Goal: Information Seeking & Learning: Learn about a topic

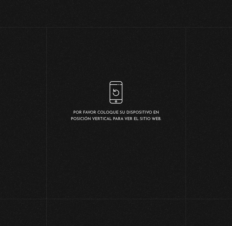
click at [128, 111] on div "Por favor coloque su dispositivo en posición vertical para ver el sitio web." at bounding box center [116, 101] width 93 height 41
click at [134, 108] on div "Por favor coloque su dispositivo en posición vertical para ver el sitio web." at bounding box center [116, 101] width 93 height 41
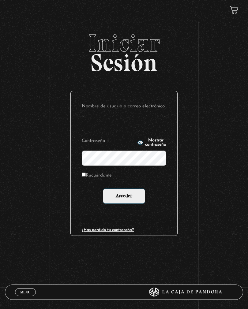
click at [130, 129] on input "Nombre de usuario o correo electrónico" at bounding box center [124, 123] width 84 height 15
type input "nathy.coto16@gmail.com"
click at [128, 195] on input "Acceder" at bounding box center [124, 195] width 42 height 15
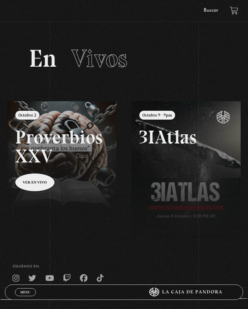
click at [32, 282] on icon at bounding box center [32, 278] width 8 height 8
click at [22, 289] on link "Menu Cerrar" at bounding box center [25, 292] width 21 height 8
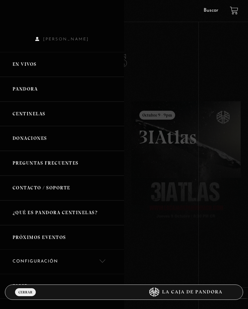
click at [32, 87] on link "Pandora" at bounding box center [62, 89] width 124 height 25
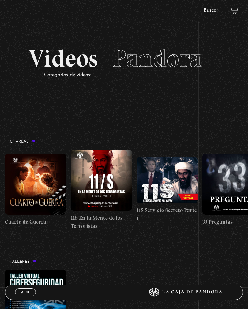
click at [209, 9] on link "Buscar" at bounding box center [210, 10] width 15 height 5
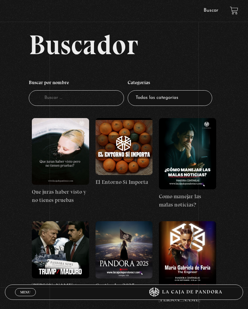
click at [46, 100] on input "Buscador" at bounding box center [76, 98] width 95 height 16
type input "[DEMOGRAPHIC_DATA]"
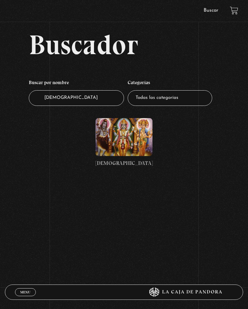
click at [114, 139] on figure at bounding box center [123, 137] width 57 height 38
